Goal: Information Seeking & Learning: Learn about a topic

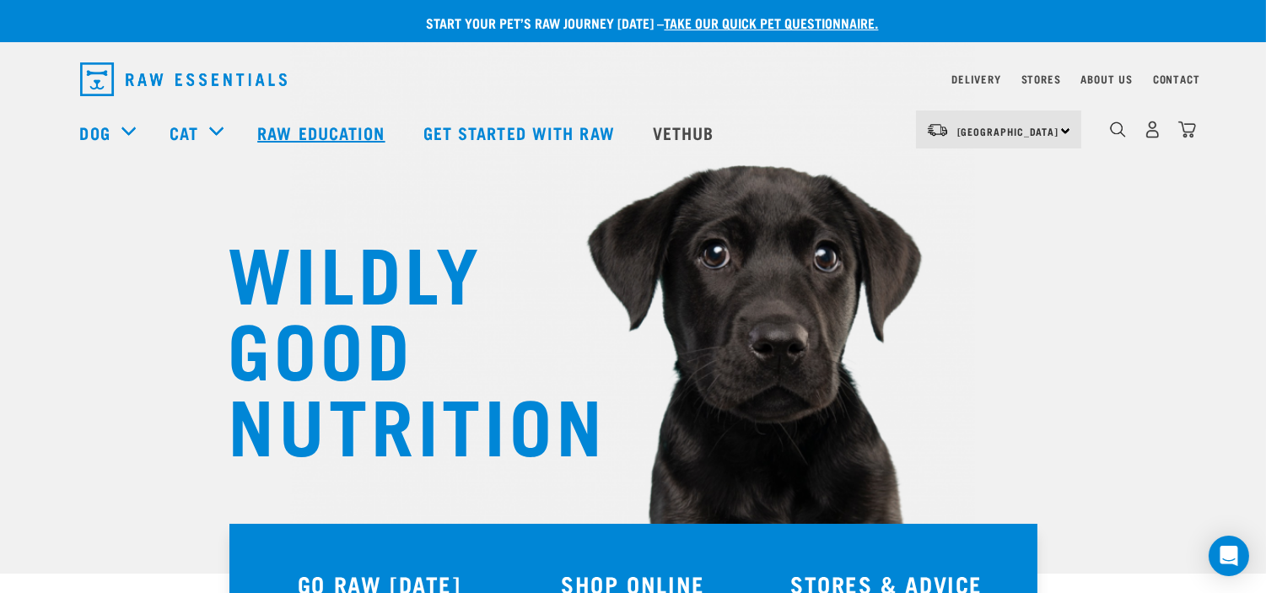
click at [305, 140] on link "Raw Education" at bounding box center [322, 132] width 165 height 67
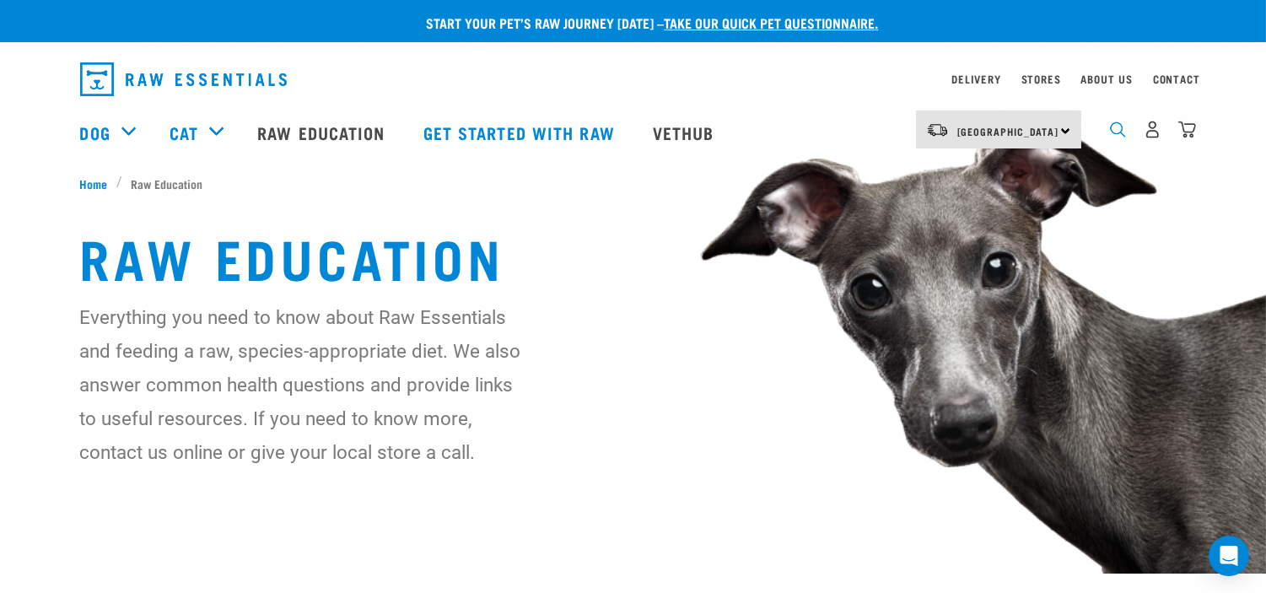
click at [1117, 135] on img "dropdown navigation" at bounding box center [1118, 129] width 16 height 16
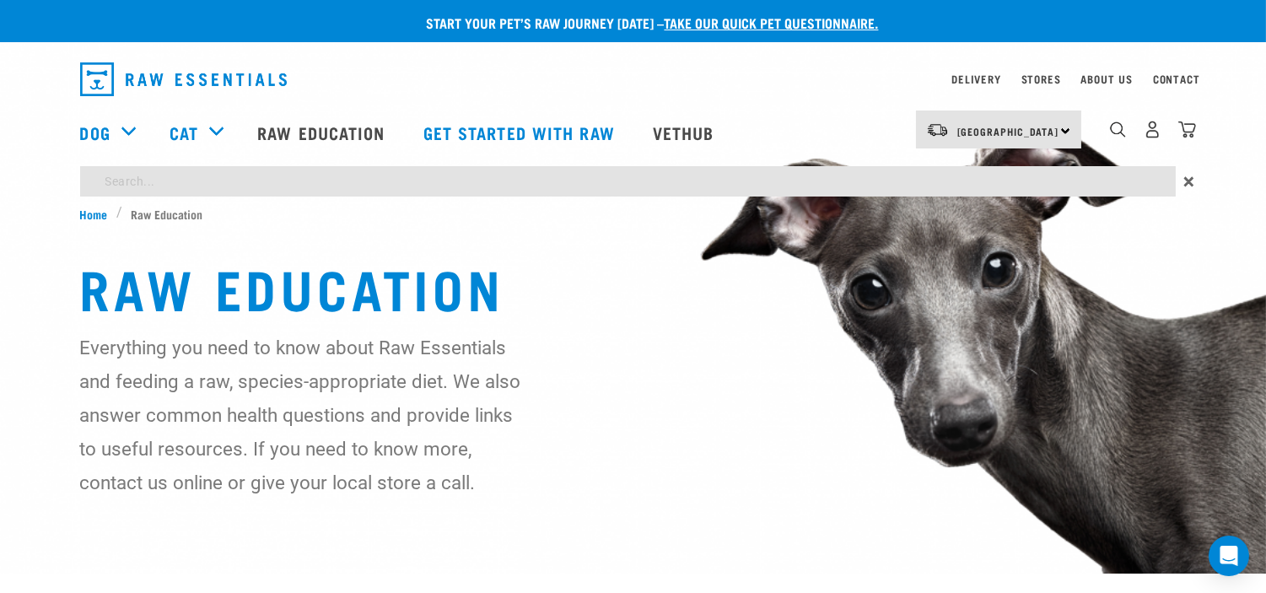
click at [400, 177] on input "search" at bounding box center [627, 181] width 1095 height 30
type input "fruit"
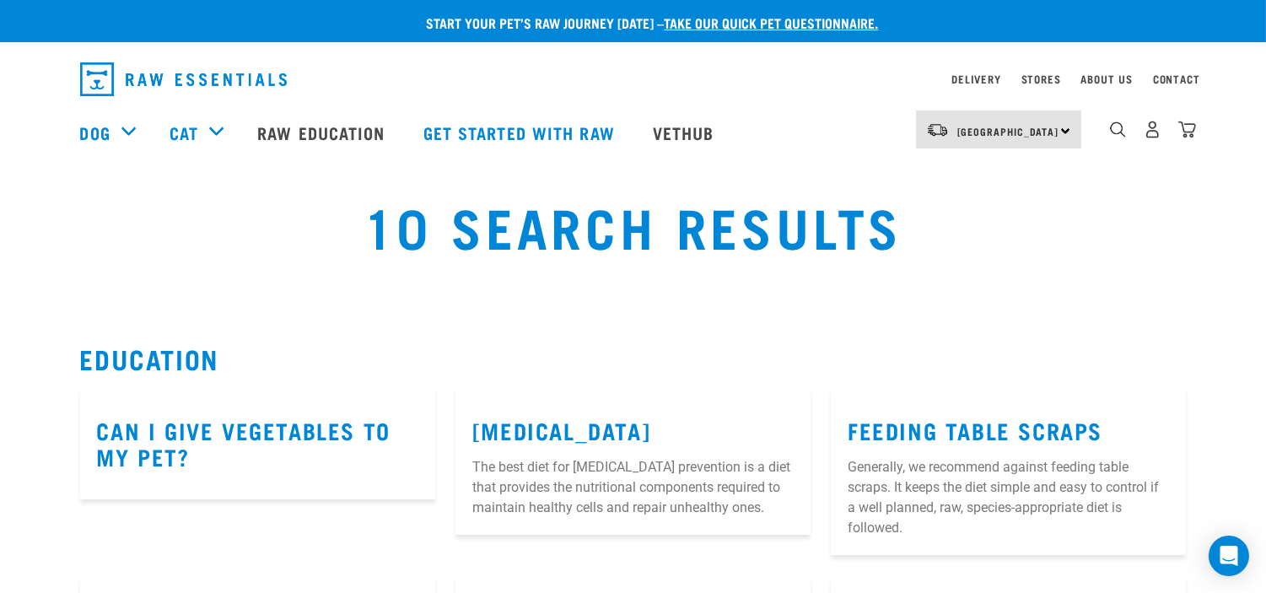
scroll to position [94, 0]
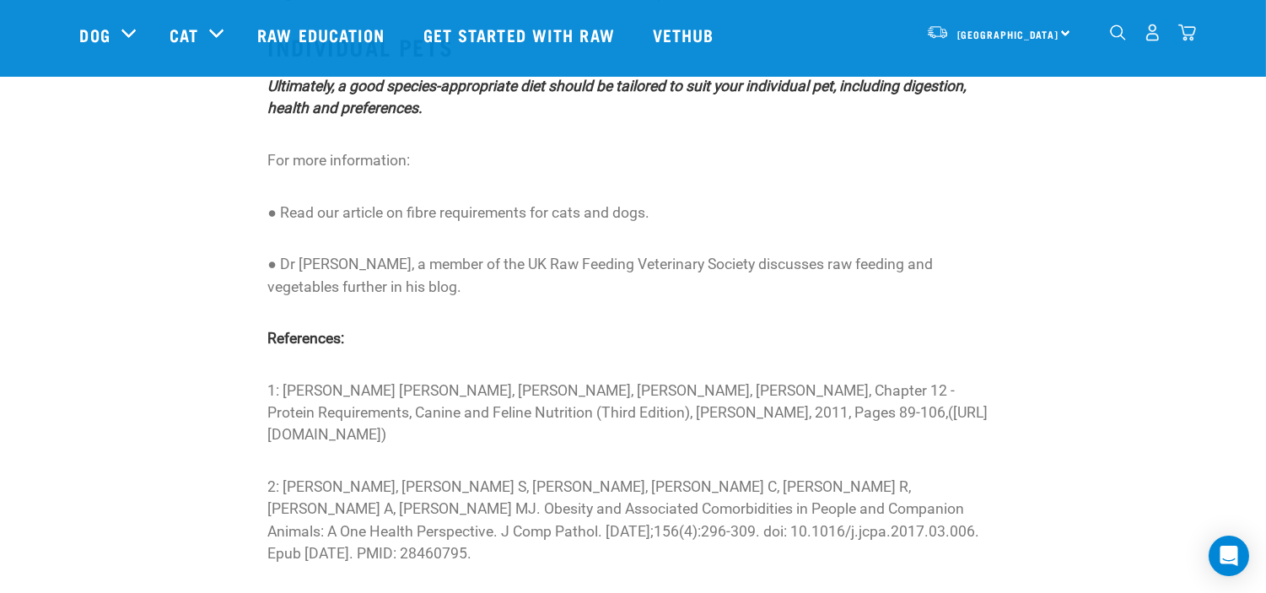
scroll to position [4216, 0]
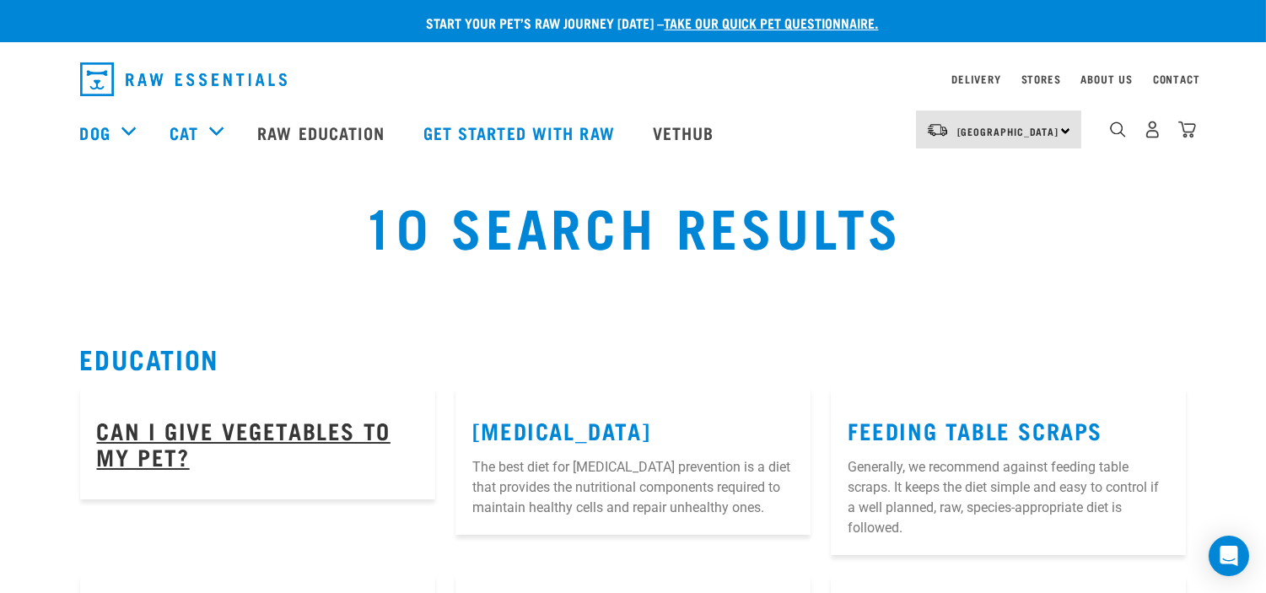
click at [364, 423] on link "Can I give vegetables to my pet?" at bounding box center [243, 442] width 293 height 39
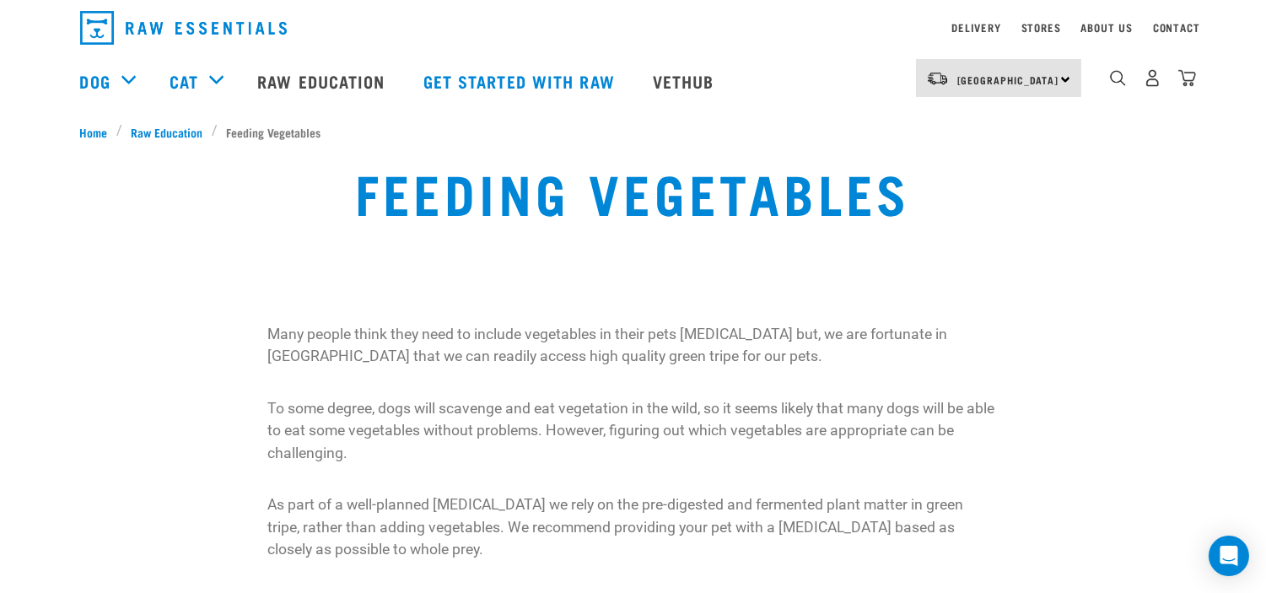
scroll to position [94, 0]
